Goal: Task Accomplishment & Management: Use online tool/utility

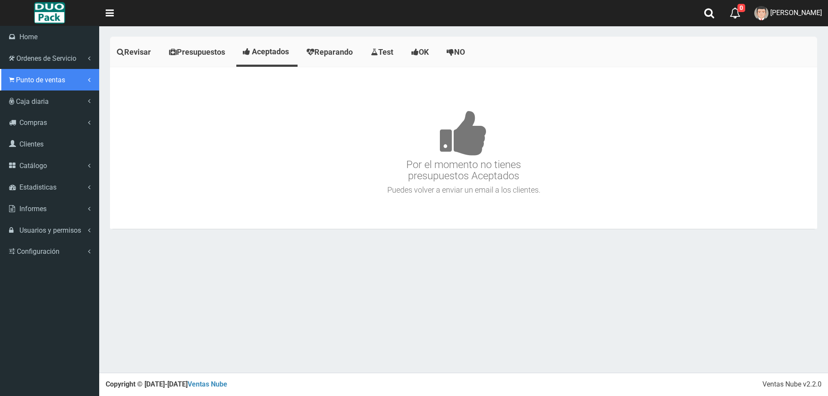
click at [38, 83] on span "Punto de ventas" at bounding box center [40, 80] width 49 height 8
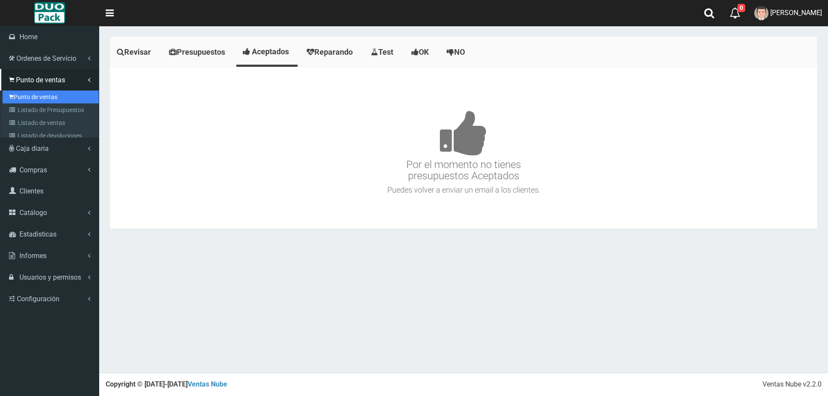
click at [49, 96] on link "Punto de ventas" at bounding box center [51, 97] width 96 height 13
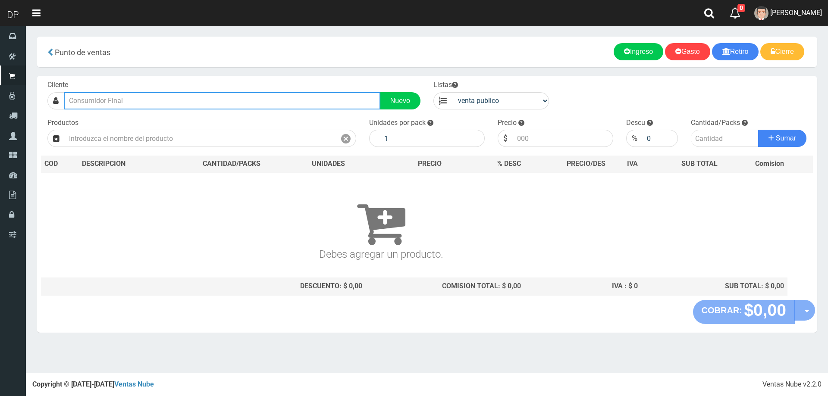
click at [131, 100] on input "text" at bounding box center [222, 100] width 317 height 17
type input "O"
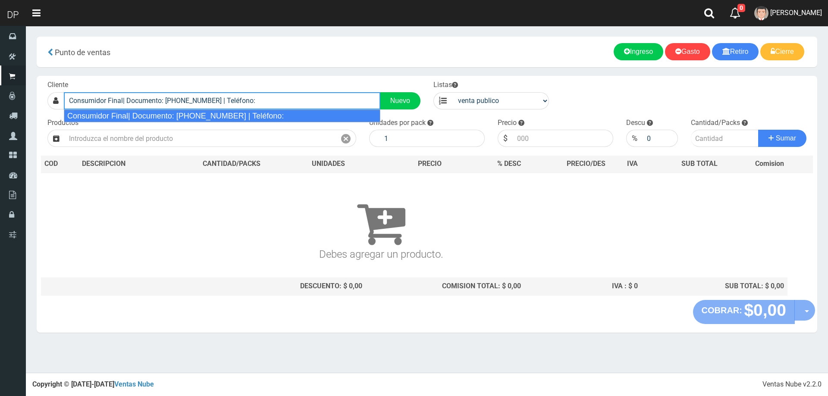
type input "Consumidor Final| Documento: 65466464 | Teléfono:"
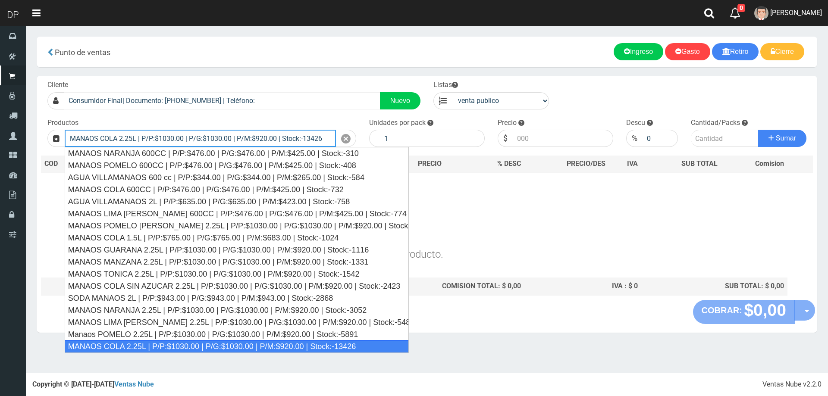
type input "MANAOS COLA 2.25L | P/P:$1030.00 | P/G:$1030.00 | P/M:$920.00 | Stock:-13426"
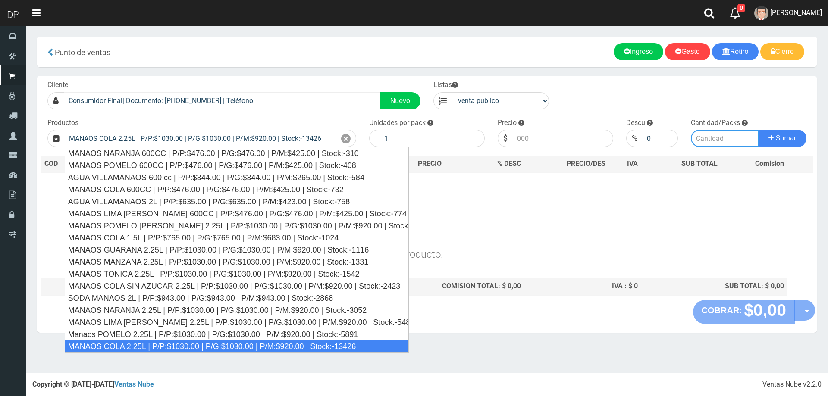
type input "6"
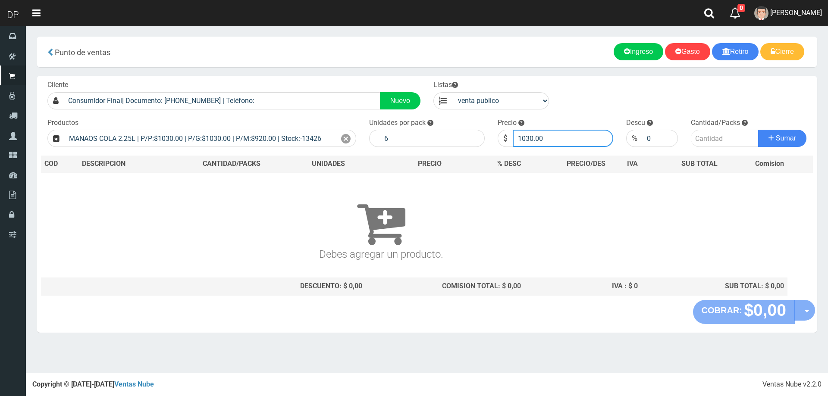
click at [579, 144] on input "1030.00" at bounding box center [563, 138] width 100 height 17
type input "1"
type input "967"
type input "967.00"
click at [758, 130] on button "Sumar" at bounding box center [782, 138] width 48 height 17
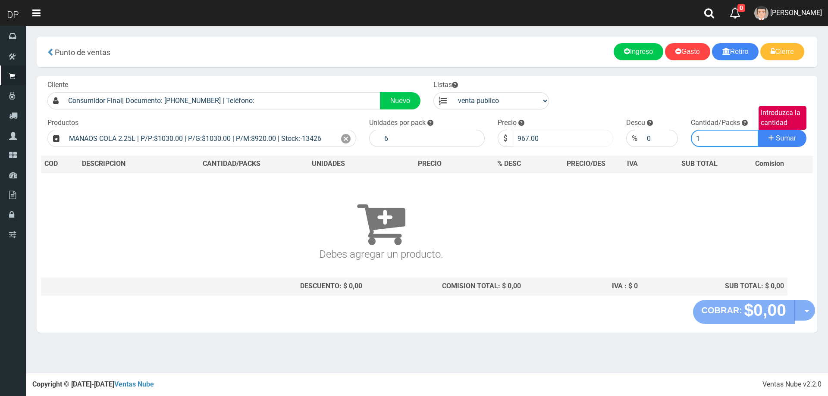
type input "1"
click at [758, 130] on button "Sumar" at bounding box center [782, 138] width 48 height 17
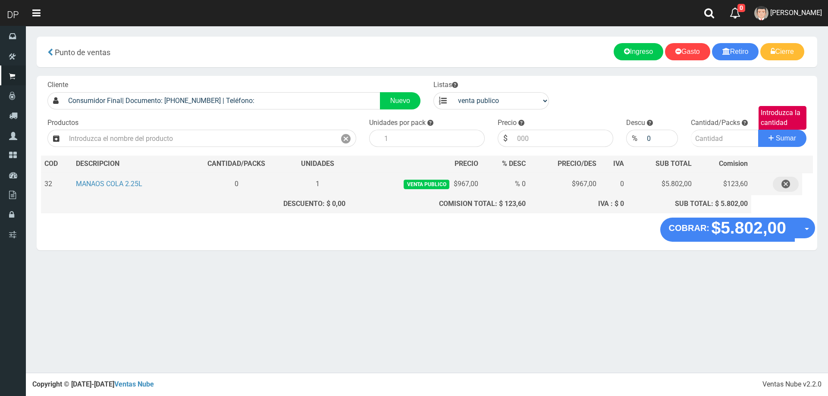
click at [785, 182] on icon "button" at bounding box center [785, 184] width 9 height 15
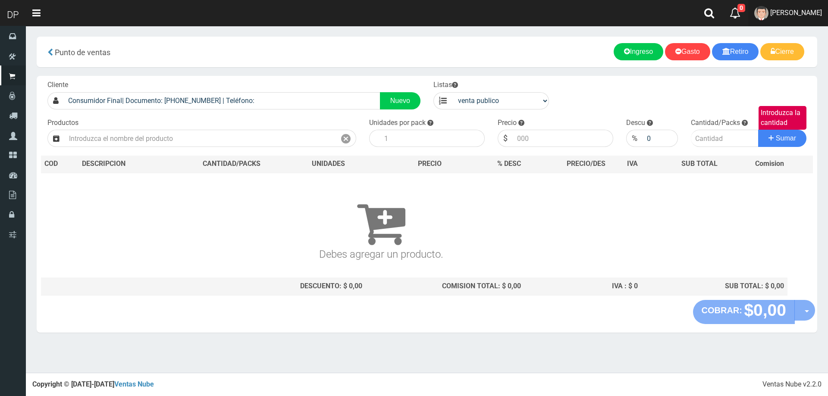
click at [793, 14] on span "[PERSON_NAME]" at bounding box center [796, 13] width 52 height 8
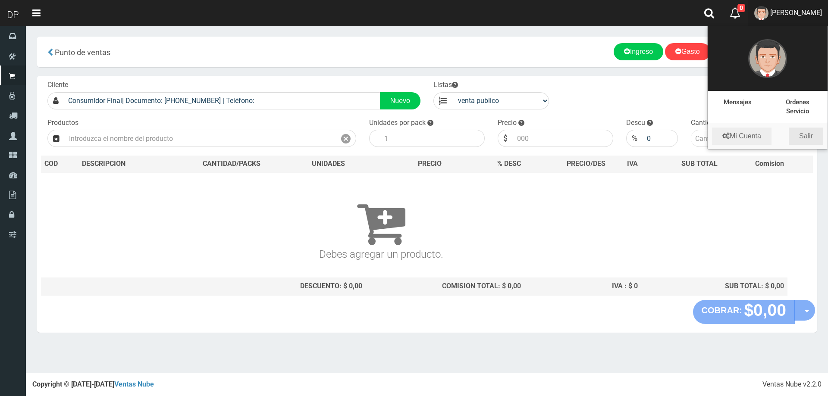
click at [808, 140] on link "Salir" at bounding box center [806, 136] width 35 height 17
